Goal: Information Seeking & Learning: Understand process/instructions

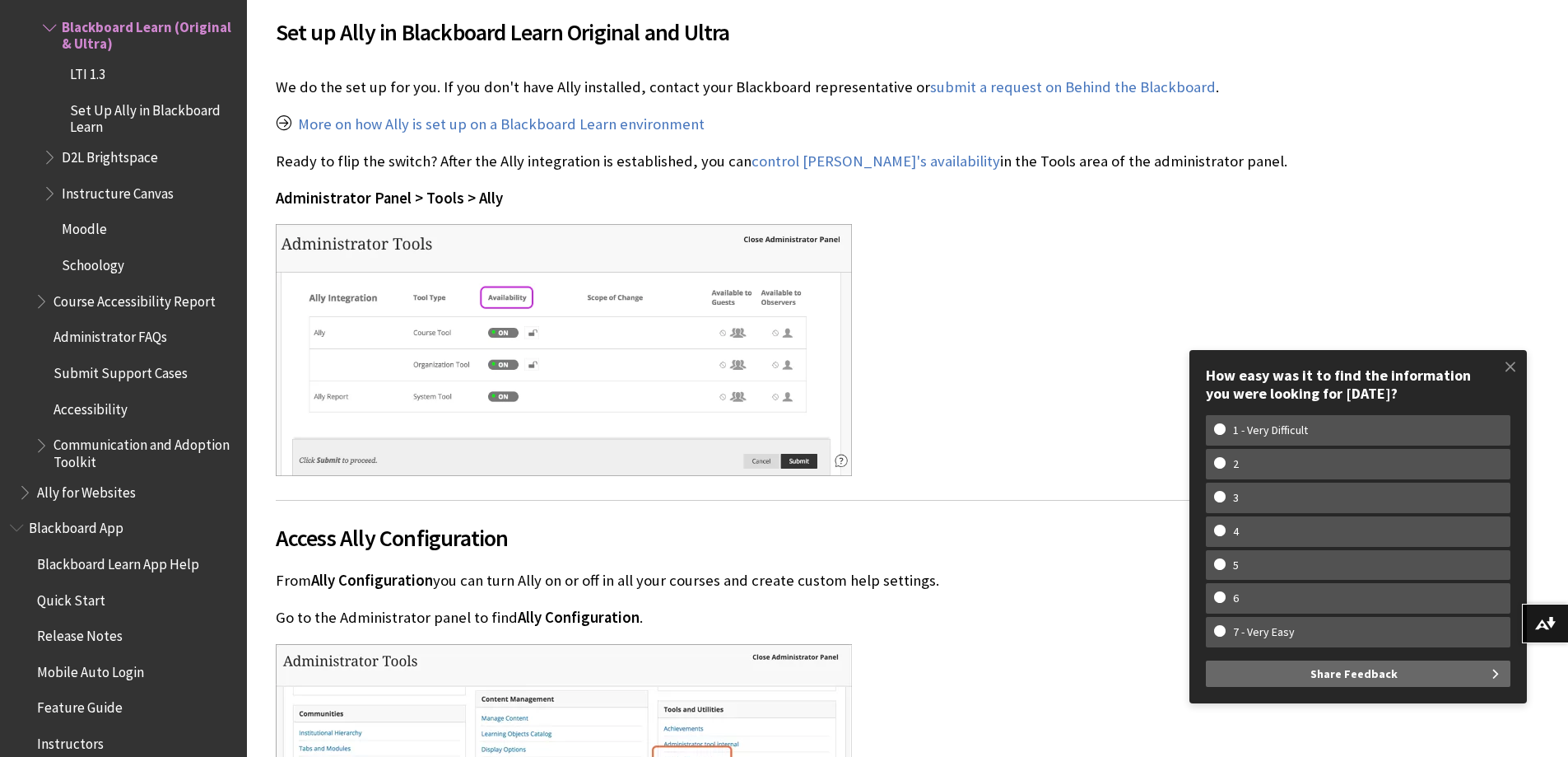
scroll to position [411, 0]
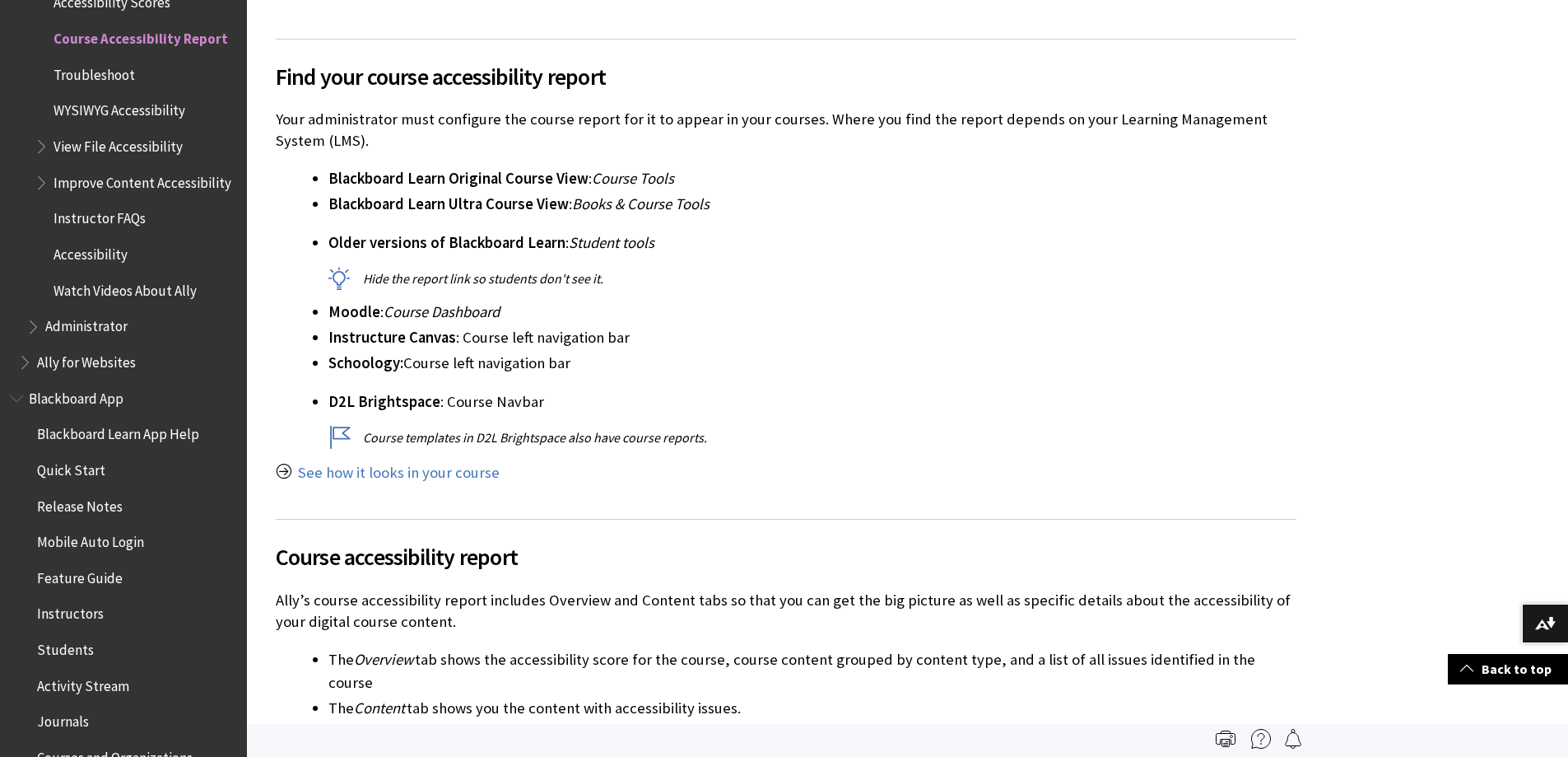
scroll to position [411, 0]
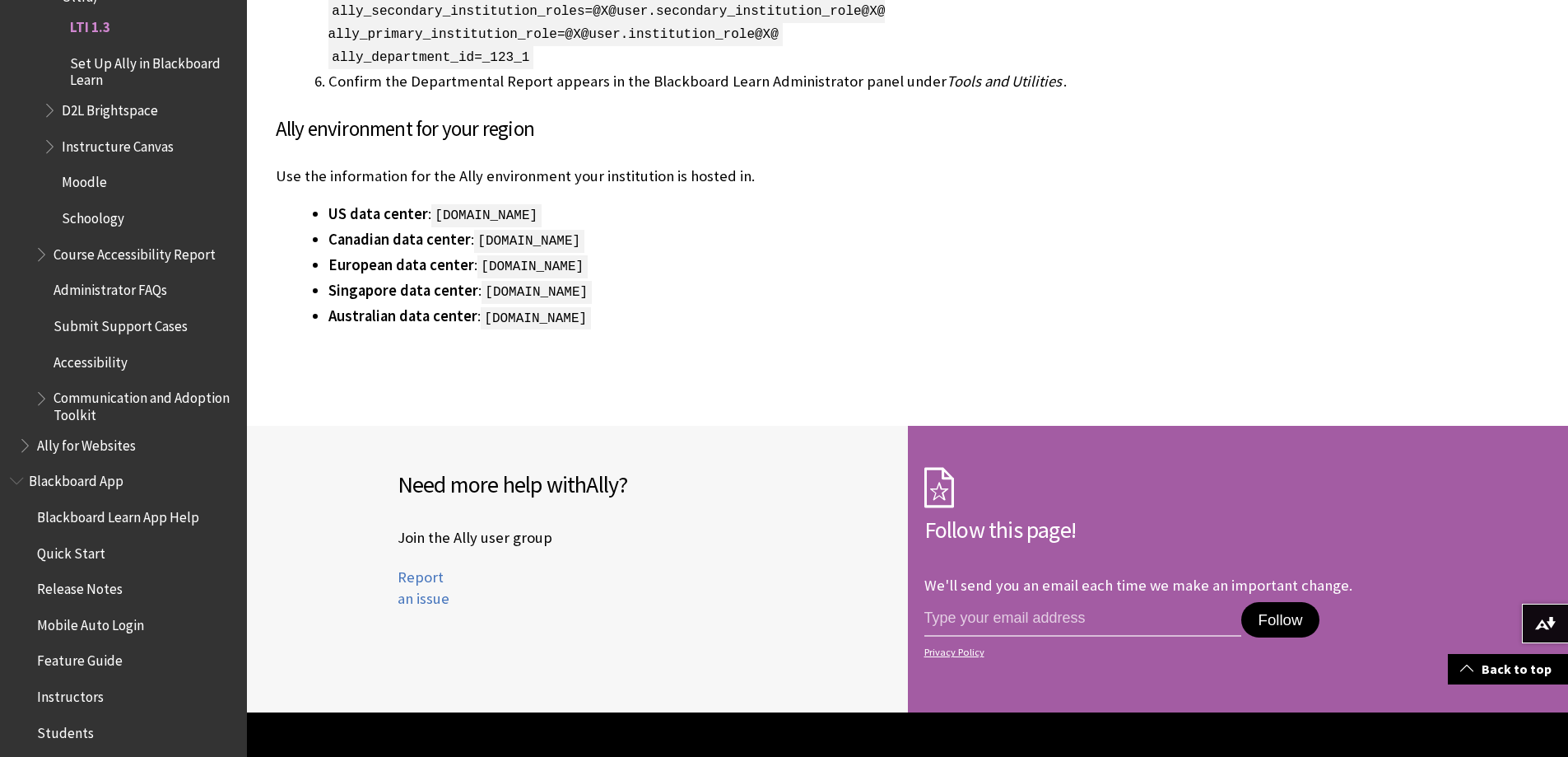
scroll to position [3294, 0]
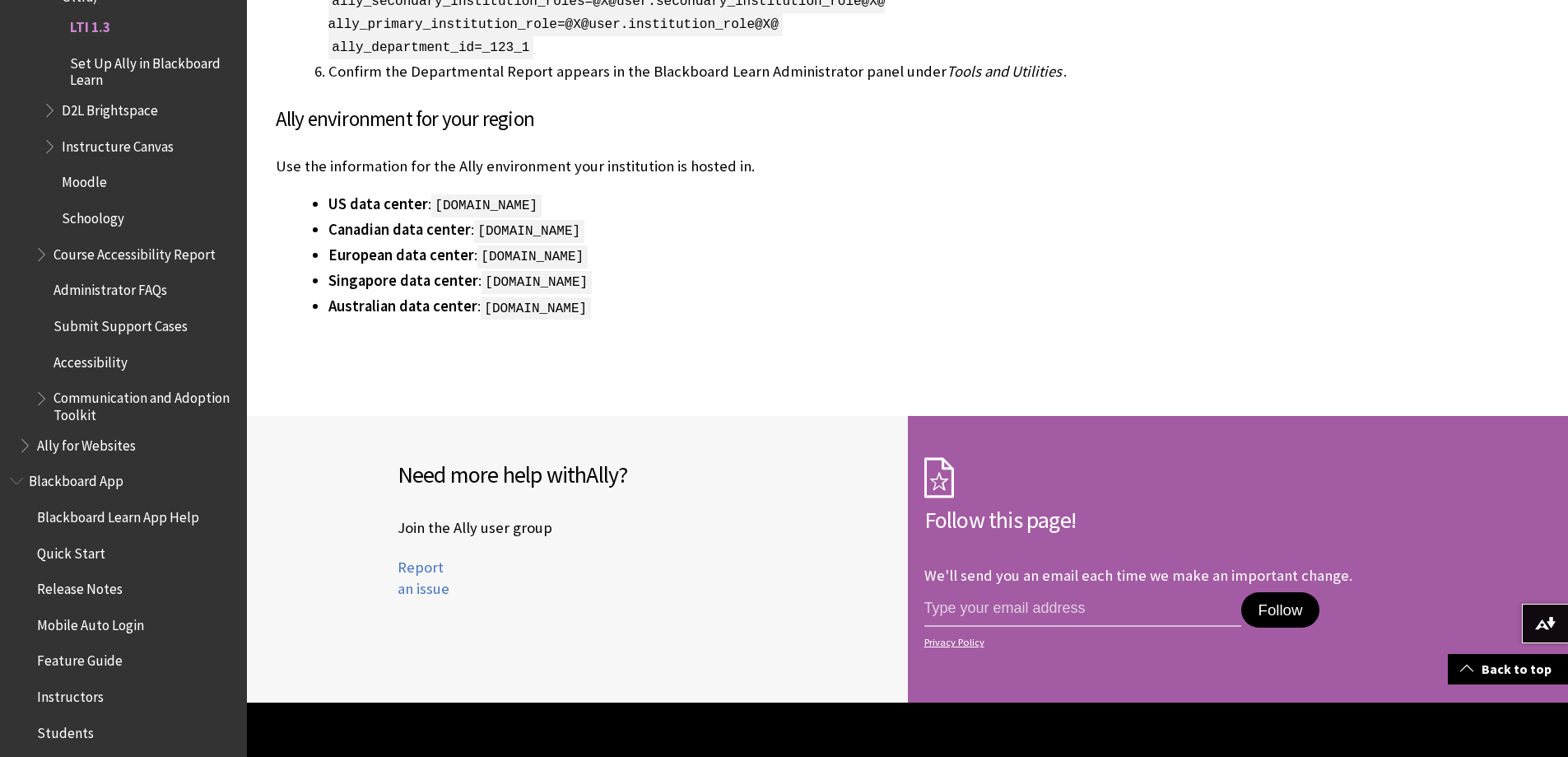
click at [1305, 606] on button "Follow" at bounding box center [1280, 610] width 78 height 36
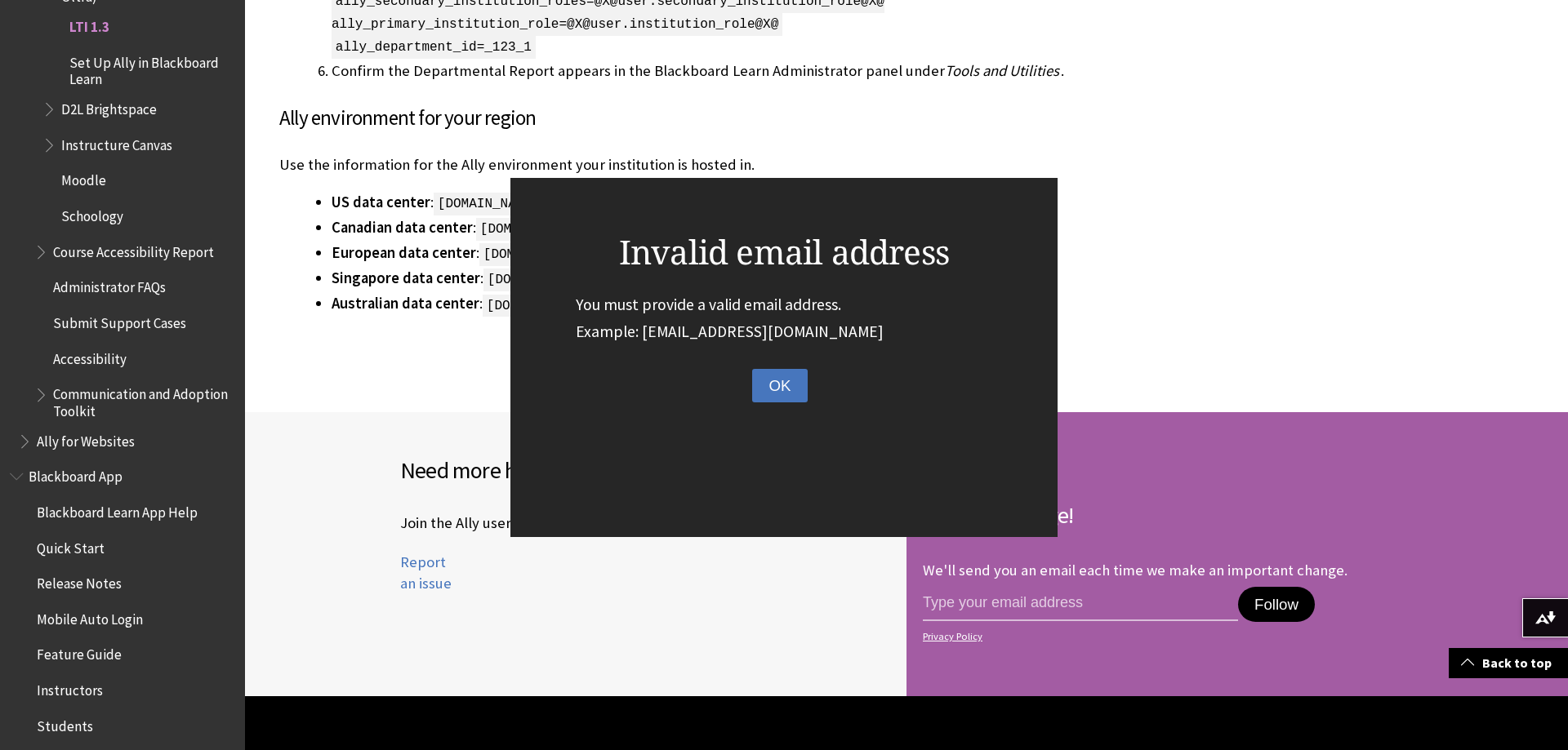
click at [794, 391] on button "OK" at bounding box center [779, 386] width 54 height 34
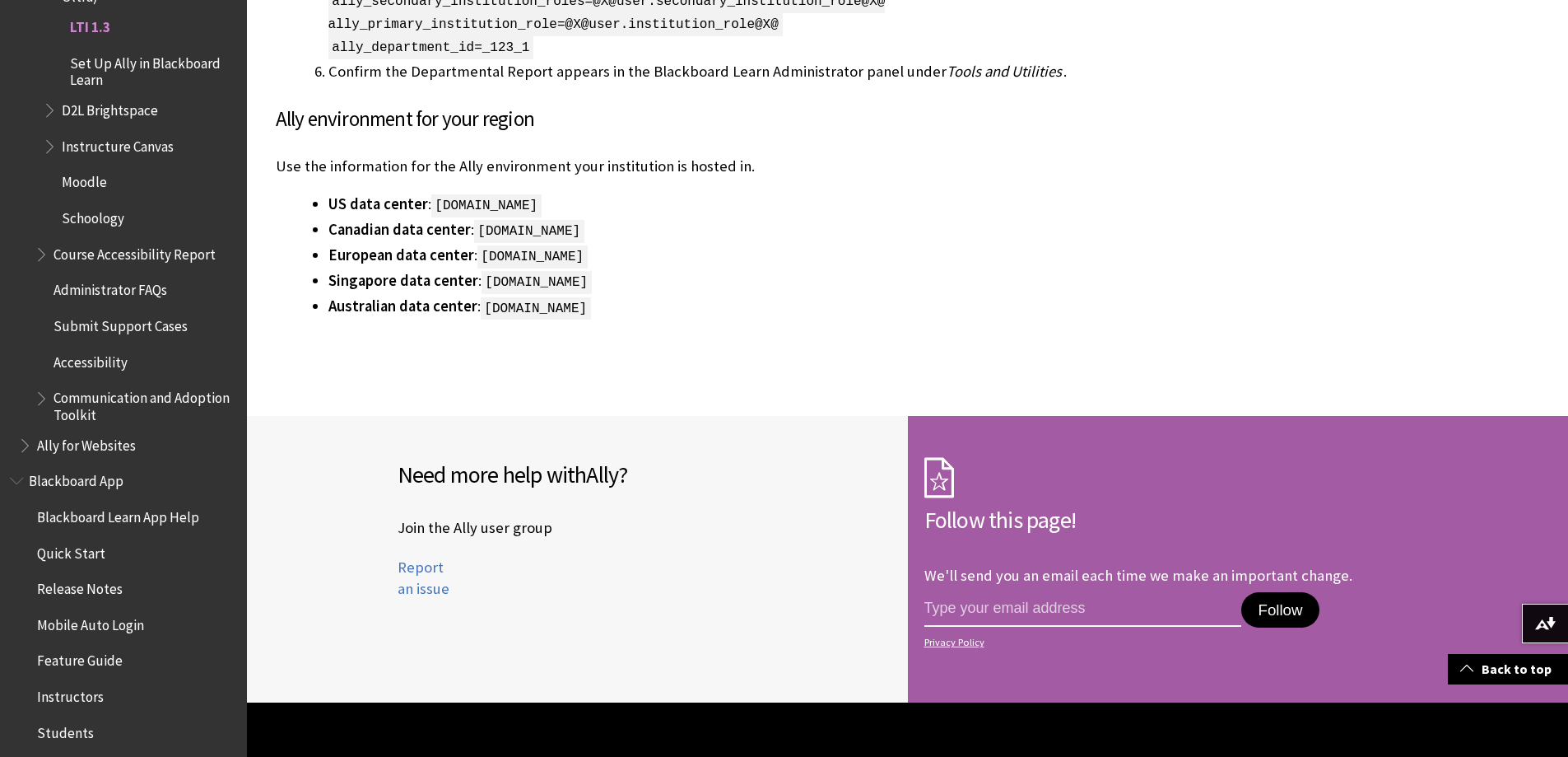
click at [1000, 620] on input "email address" at bounding box center [1083, 609] width 317 height 35
type input "[EMAIL_ADDRESS][DOMAIN_NAME]"
click at [1290, 607] on button "Follow" at bounding box center [1280, 610] width 78 height 36
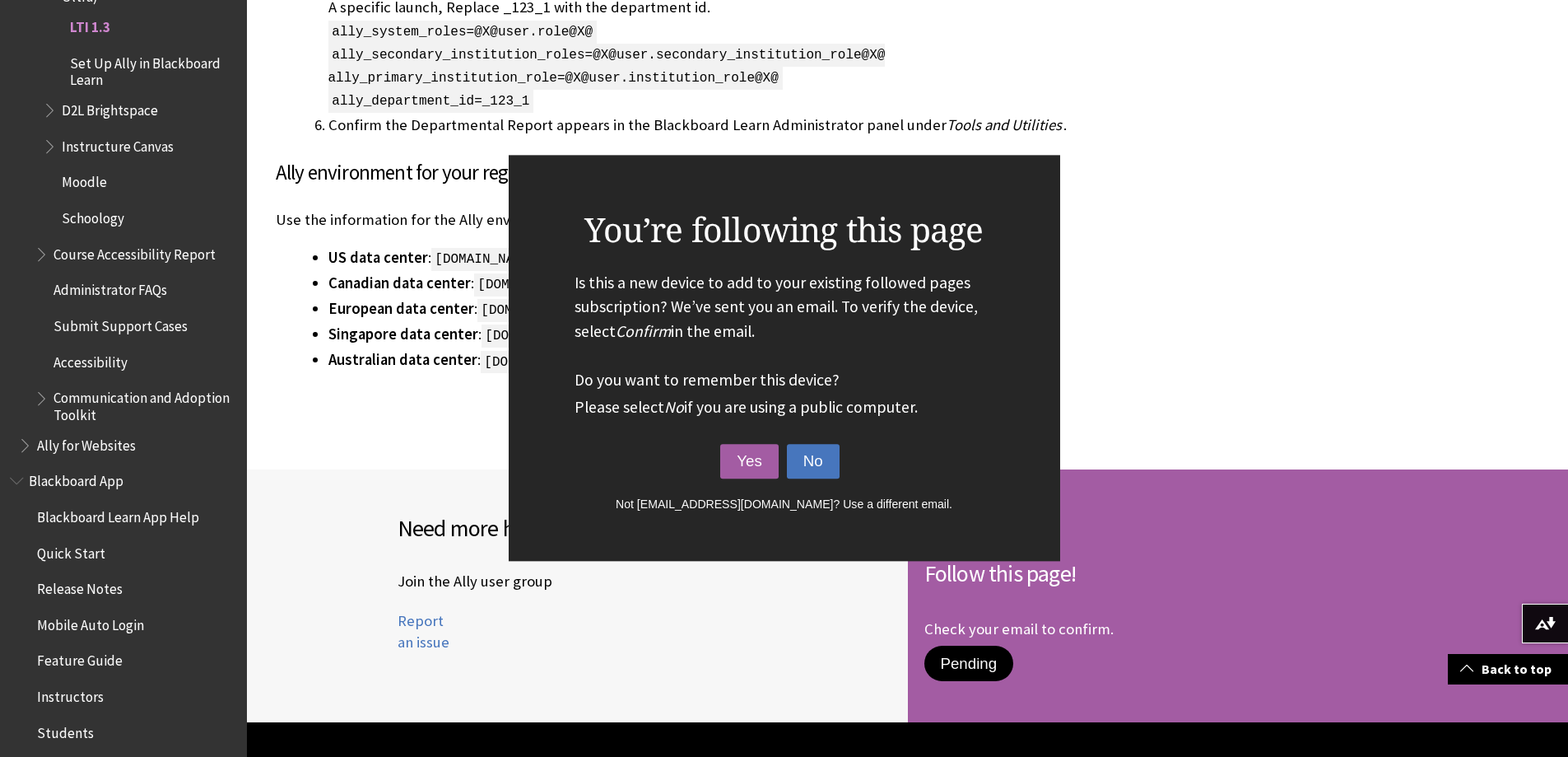
scroll to position [3212, 0]
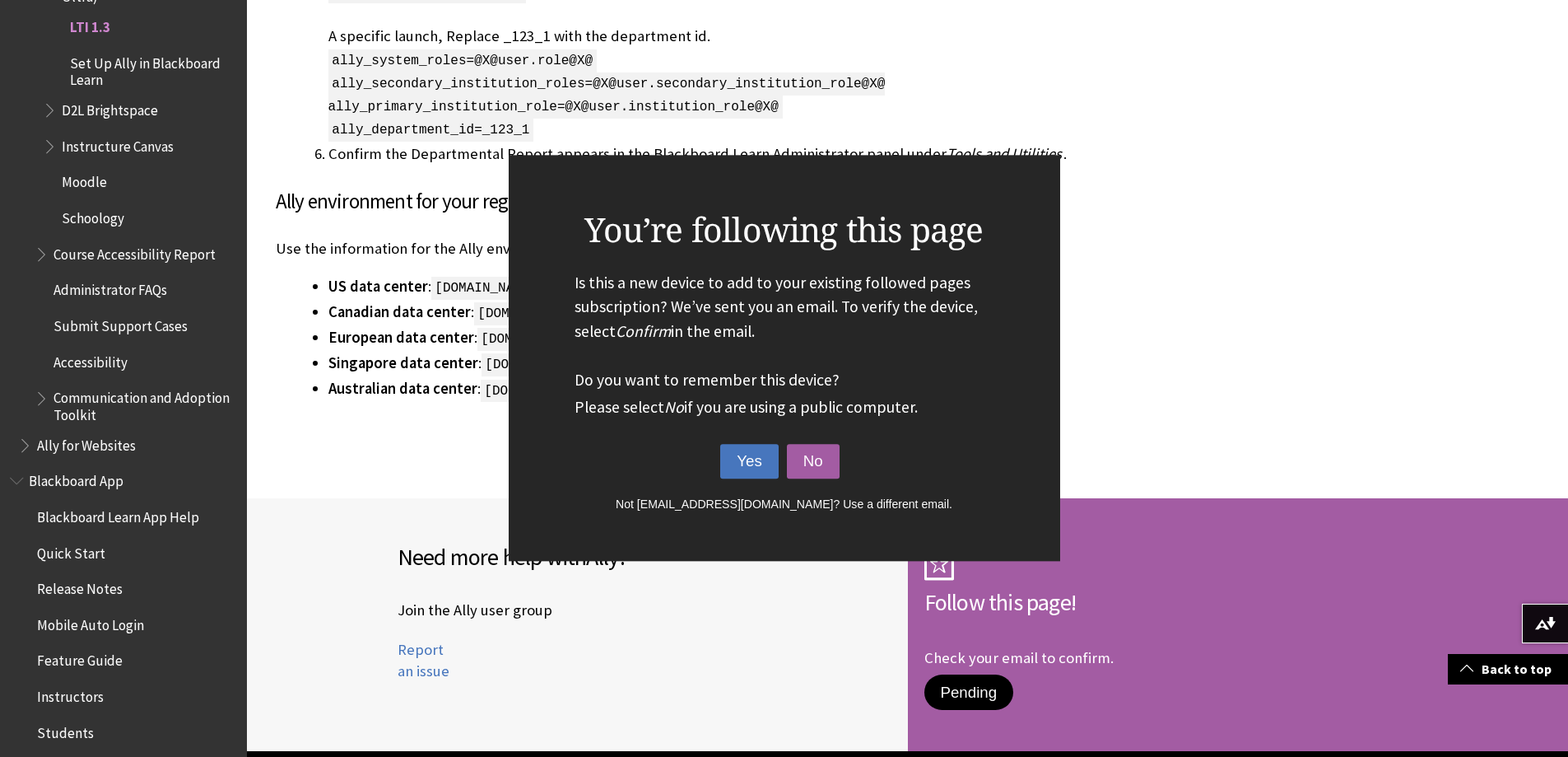
click at [758, 468] on button "Yes" at bounding box center [749, 461] width 58 height 35
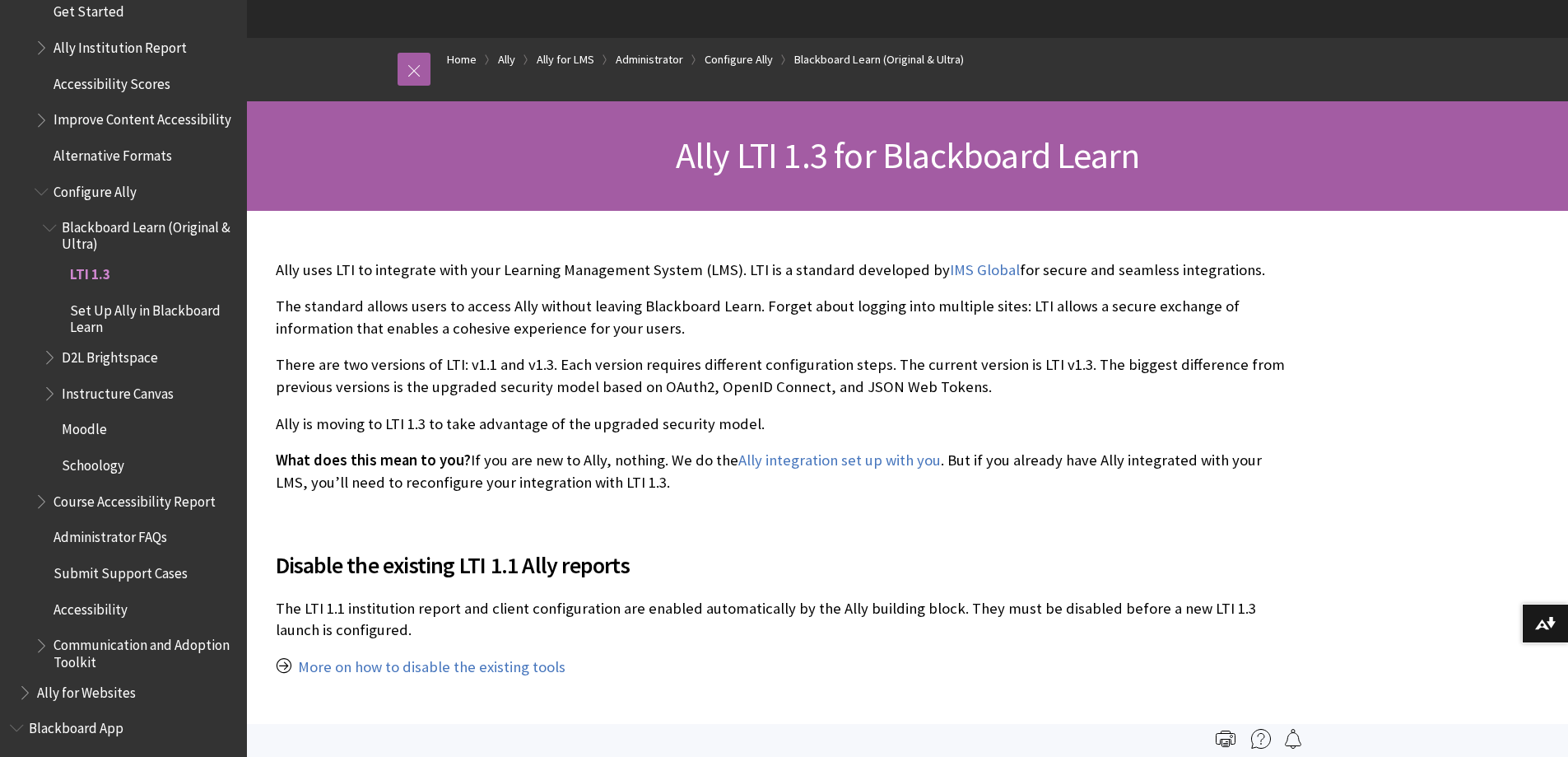
scroll to position [189, 0]
